Goal: Information Seeking & Learning: Learn about a topic

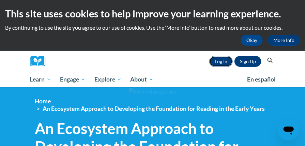
click at [217, 58] on link "Log In" at bounding box center [220, 61] width 23 height 11
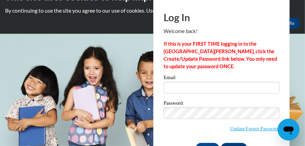
scroll to position [39, 0]
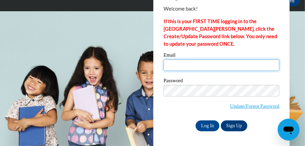
type input "canadymacy2003@gmail.com"
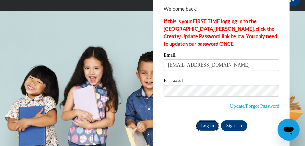
click at [209, 125] on input "Log In" at bounding box center [207, 125] width 24 height 11
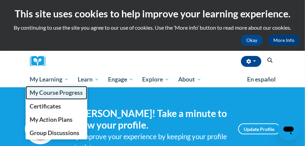
click at [67, 91] on span "My Course Progress" at bounding box center [56, 92] width 53 height 7
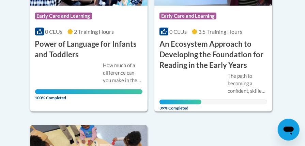
scroll to position [235, 0]
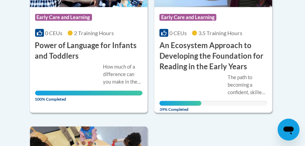
click at [180, 88] on div "The path to becoming a confident, skilled reader begins very early in life- in …" at bounding box center [213, 89] width 108 height 32
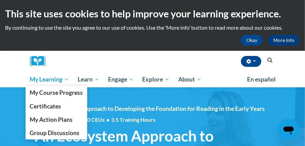
click at [45, 79] on span "My Learning" at bounding box center [49, 79] width 39 height 8
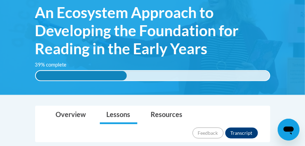
scroll to position [122, 0]
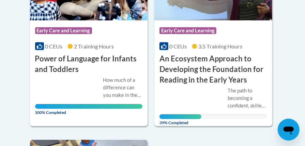
scroll to position [222, 0]
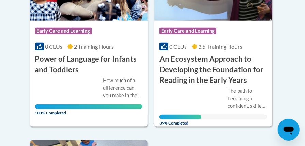
click at [199, 96] on div "The path to becoming a confident, skilled reader begins very early in life- in …" at bounding box center [213, 103] width 108 height 32
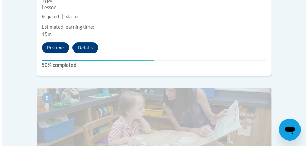
scroll to position [923, 0]
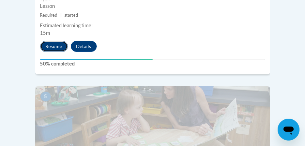
click at [52, 41] on button "Resume" at bounding box center [54, 46] width 28 height 11
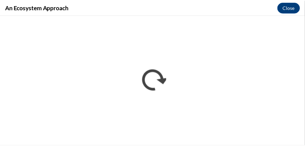
scroll to position [0, 0]
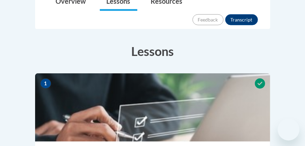
click at [179, 73] on img at bounding box center [152, 107] width 235 height 68
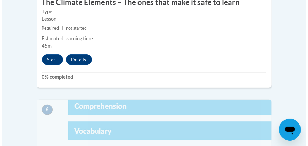
scroll to position [1087, 0]
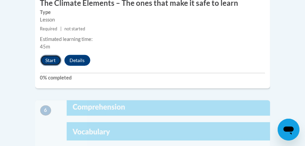
click at [55, 55] on button "Start" at bounding box center [50, 60] width 21 height 11
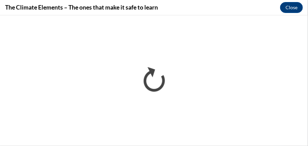
scroll to position [0, 0]
